Goal: Task Accomplishment & Management: Use online tool/utility

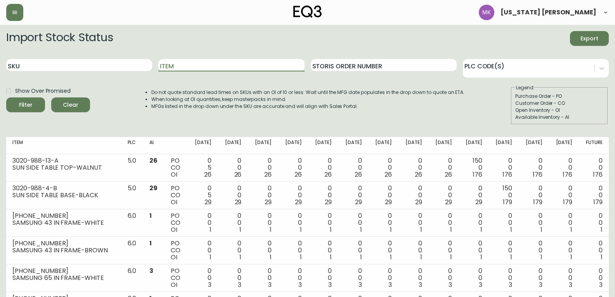
click at [82, 106] on span "Clear" at bounding box center [70, 105] width 26 height 10
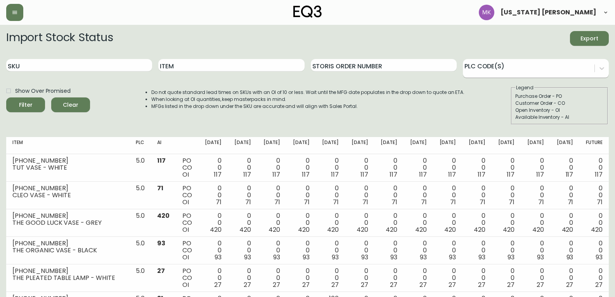
click at [513, 73] on div at bounding box center [529, 67] width 132 height 12
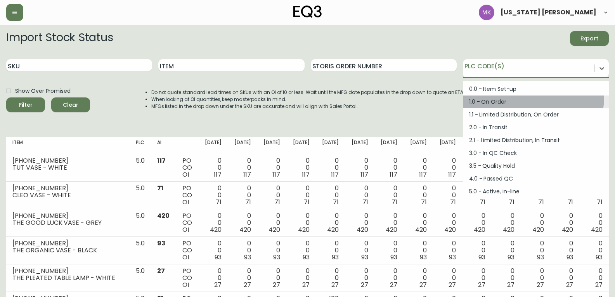
click at [511, 96] on div "1.0 - On Order" at bounding box center [536, 102] width 146 height 13
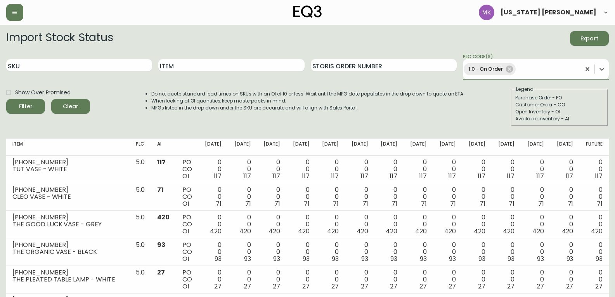
click at [466, 90] on div "Show Over Promised Filter Clear Do not quote standard lead times on SKUs with a…" at bounding box center [307, 106] width 603 height 40
click at [23, 105] on icon "submit" at bounding box center [22, 105] width 10 height 10
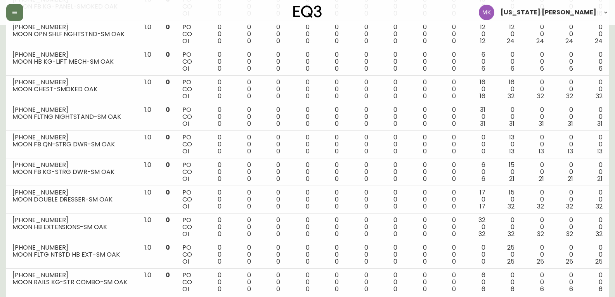
scroll to position [1254, 0]
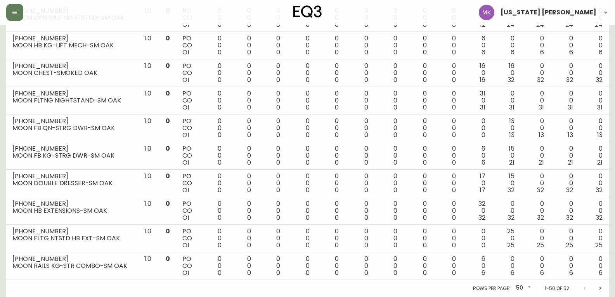
click at [598, 287] on icon "Next page" at bounding box center [601, 288] width 6 height 6
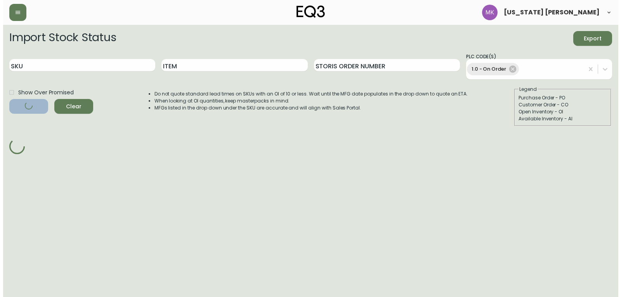
scroll to position [0, 0]
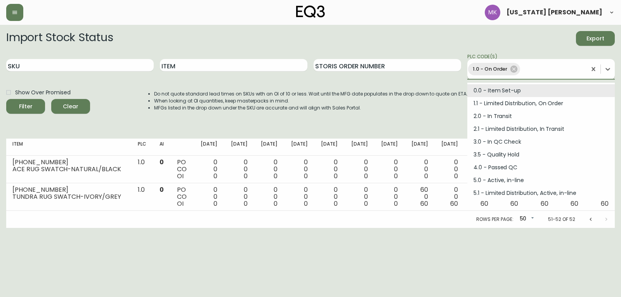
click at [528, 76] on div "1.0 - On Order" at bounding box center [526, 69] width 119 height 16
click at [517, 71] on icon at bounding box center [514, 69] width 9 height 9
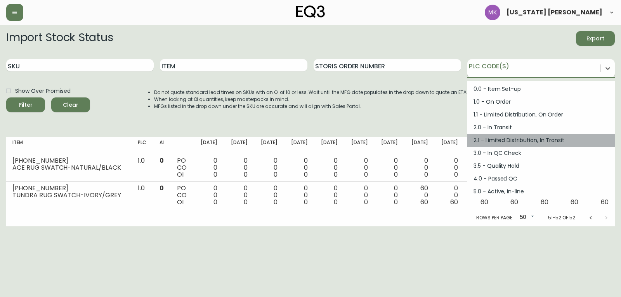
click at [558, 141] on div "2.1 - Limited Distribution, In Transit" at bounding box center [541, 140] width 148 height 13
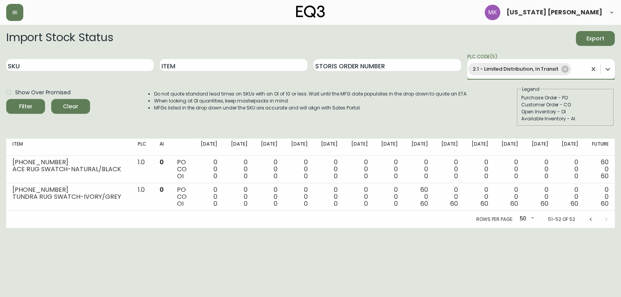
click at [20, 108] on circle "submit" at bounding box center [23, 105] width 8 height 8
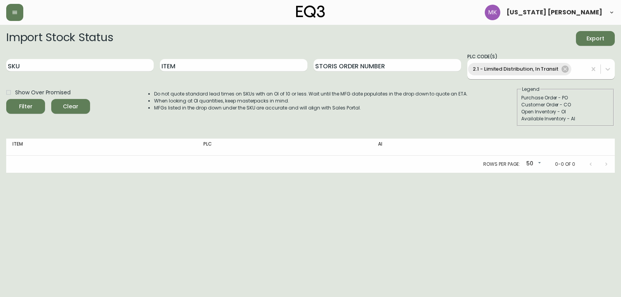
click at [560, 72] on div "2.1 - Limited Distribution, In Transit" at bounding box center [519, 69] width 103 height 12
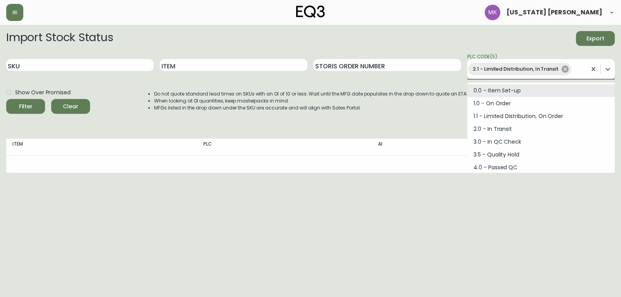
click at [562, 72] on icon at bounding box center [565, 69] width 7 height 7
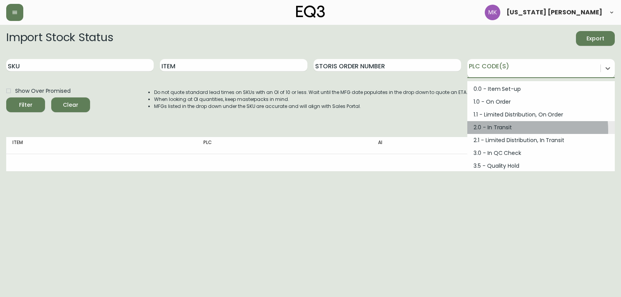
click at [516, 130] on div "2.0 - In Transit" at bounding box center [541, 127] width 148 height 13
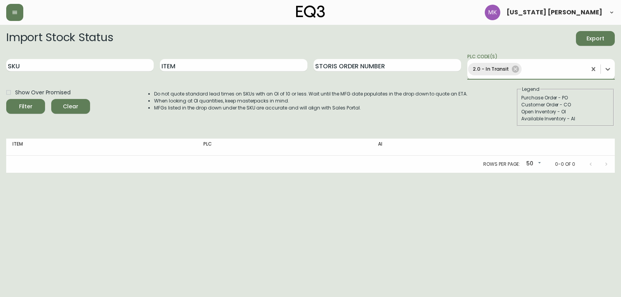
click at [20, 103] on icon "submit" at bounding box center [23, 105] width 8 height 8
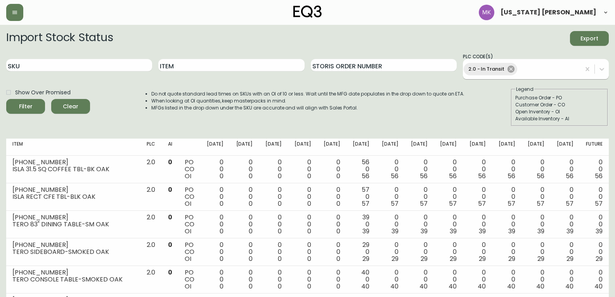
click at [510, 70] on icon at bounding box center [511, 69] width 7 height 7
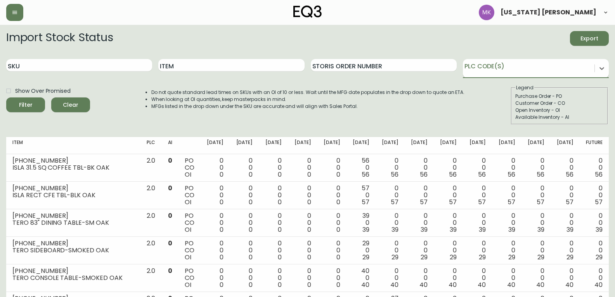
click at [510, 70] on div at bounding box center [529, 67] width 132 height 12
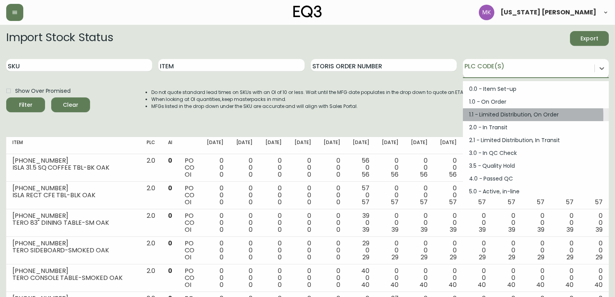
click at [488, 116] on div "1.1 - Limited Distribution, On Order" at bounding box center [536, 114] width 146 height 13
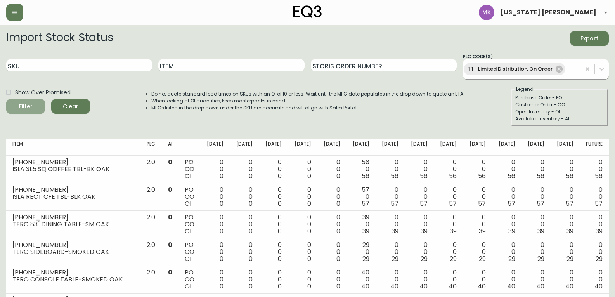
click at [30, 109] on div "Filter" at bounding box center [26, 107] width 14 height 10
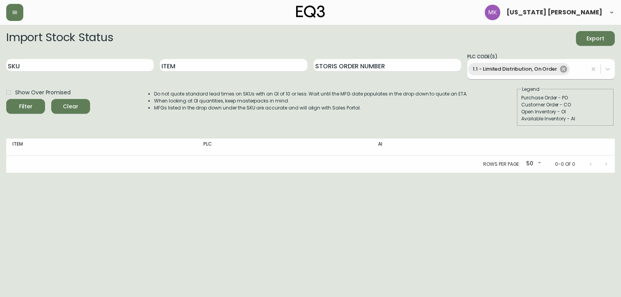
click at [563, 73] on icon at bounding box center [564, 69] width 9 height 9
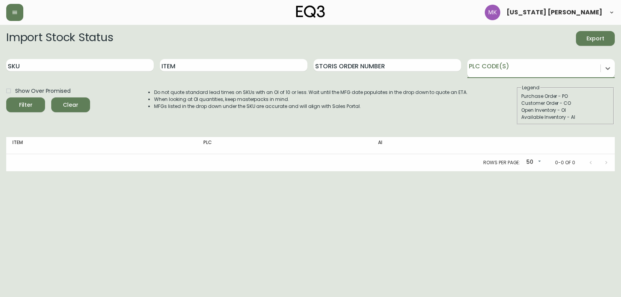
click at [563, 73] on div at bounding box center [533, 67] width 133 height 12
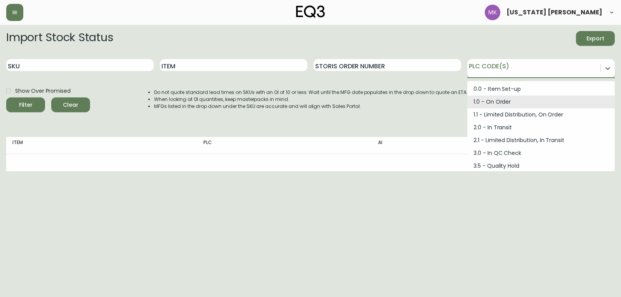
click at [493, 103] on div "1.0 - On Order" at bounding box center [541, 102] width 148 height 13
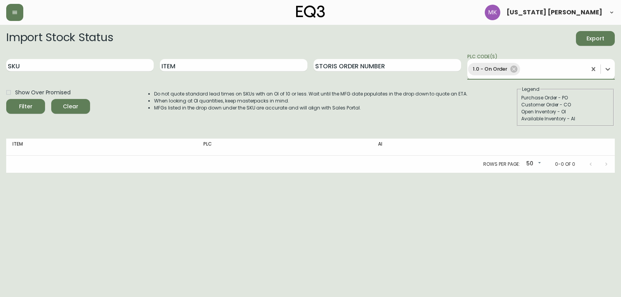
click at [31, 105] on div "Filter" at bounding box center [26, 107] width 14 height 10
